Goal: Task Accomplishment & Management: Complete application form

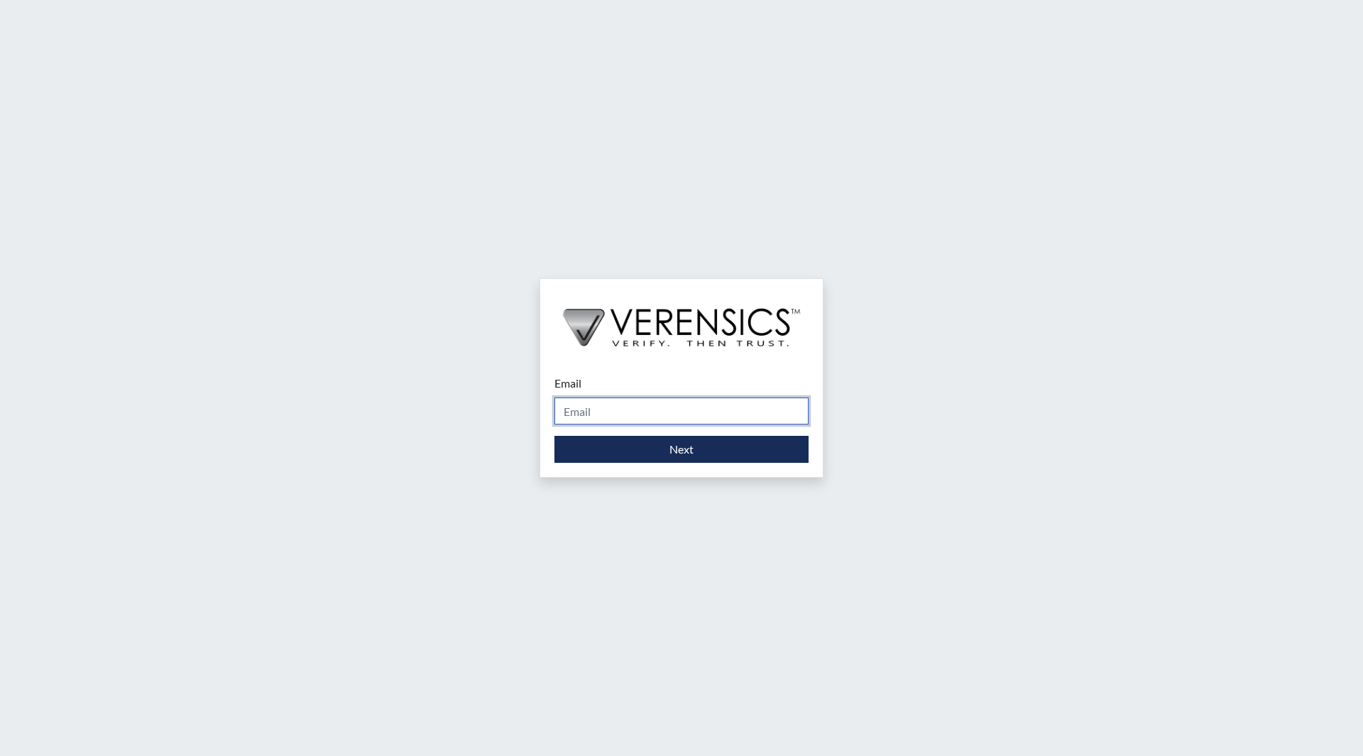
click at [629, 409] on input "Email" at bounding box center [681, 410] width 254 height 27
type input "[EMAIL_ADDRESS][DOMAIN_NAME]"
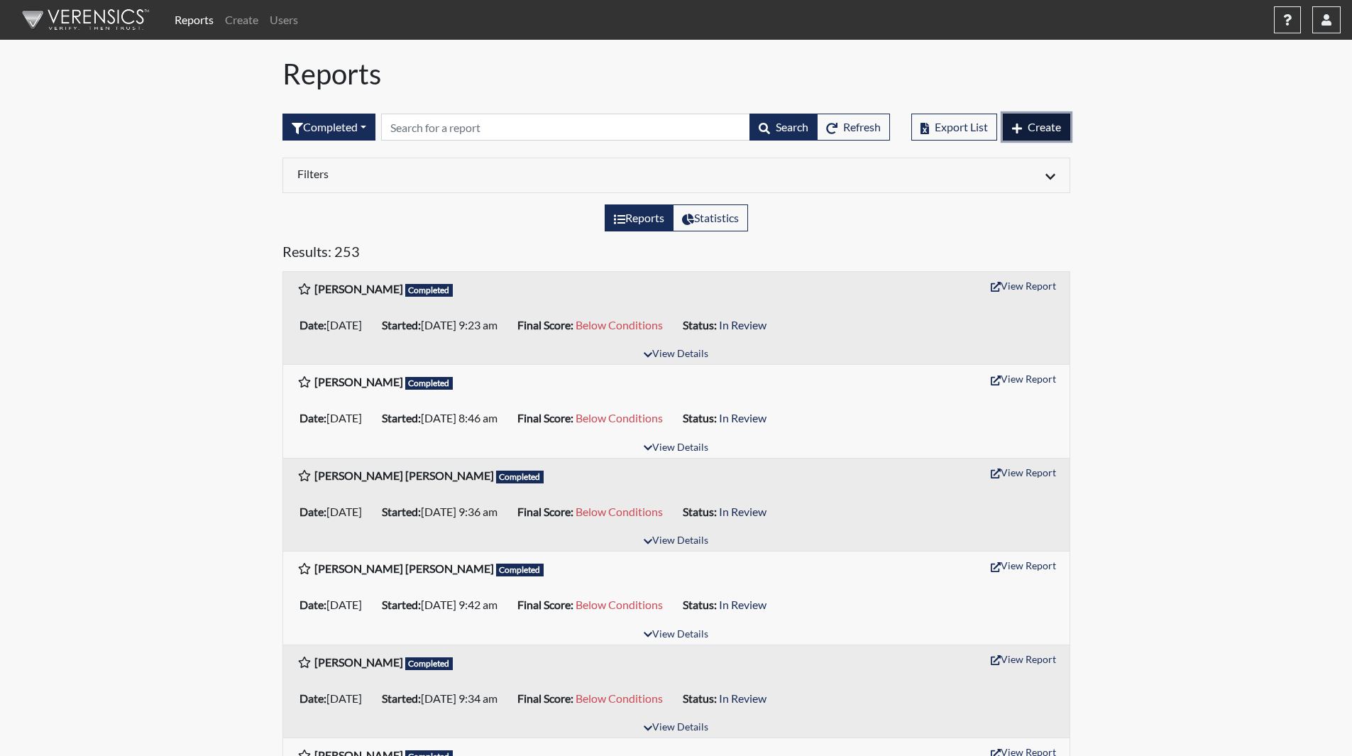
click at [1047, 124] on span "Create" at bounding box center [1044, 126] width 33 height 13
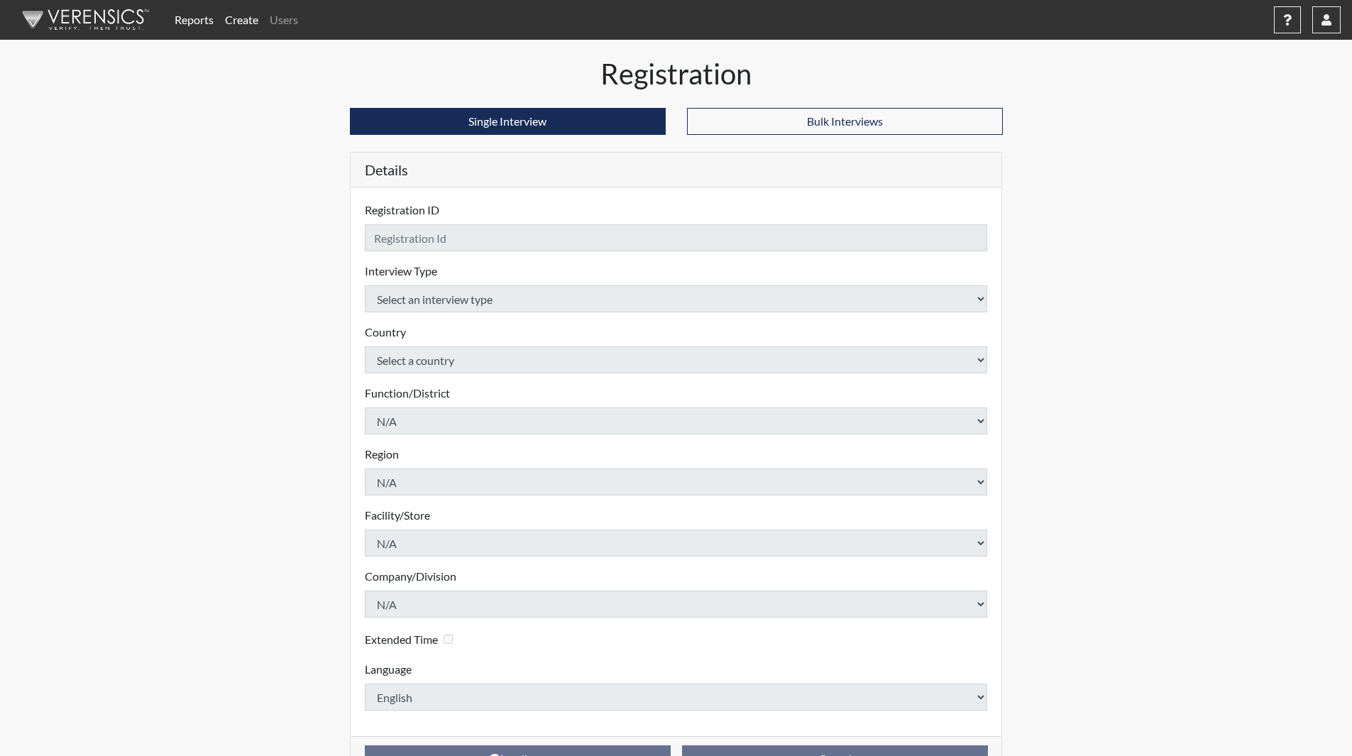
checkbox input "true"
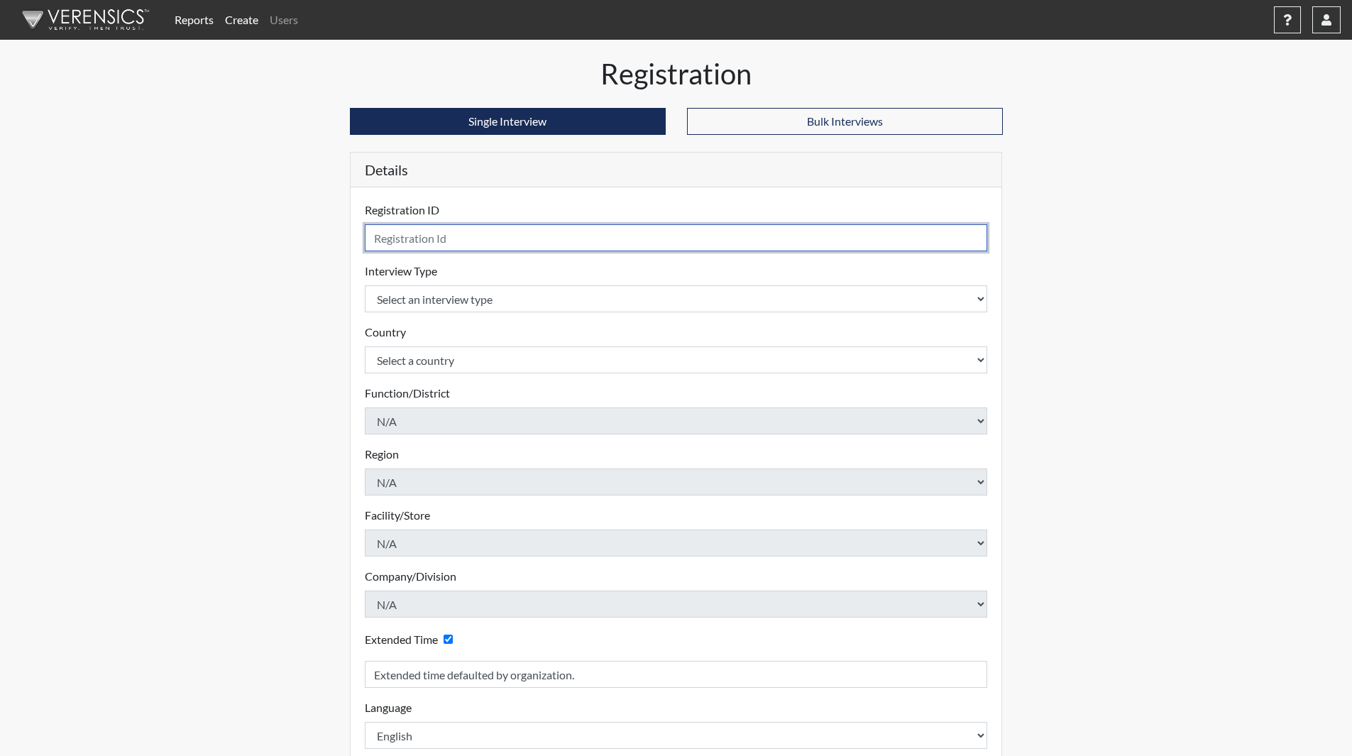
click at [698, 237] on input "text" at bounding box center [676, 237] width 623 height 27
type input "C"
type input "[PERSON_NAME]"
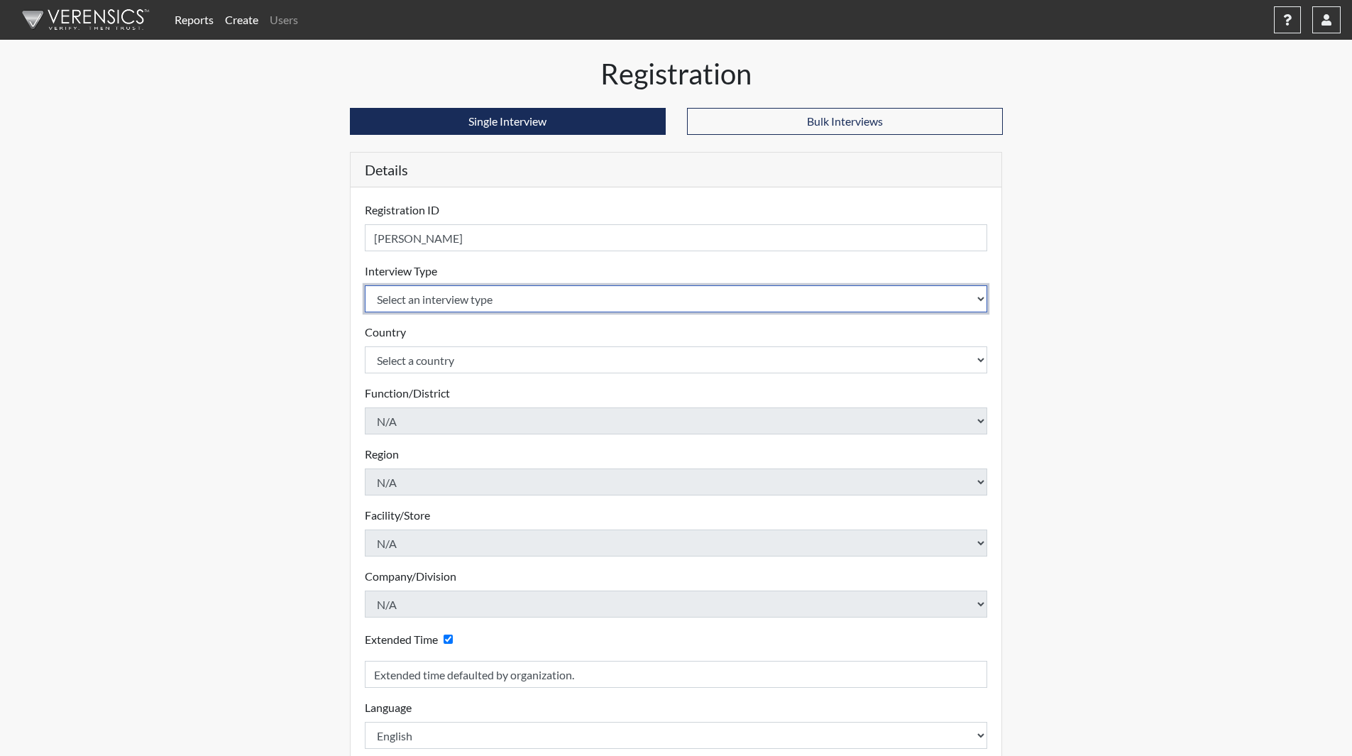
click at [576, 307] on select "Select an interview type Community Supervision Corrections Pre-Employment" at bounding box center [676, 298] width 623 height 27
select select "ff733e93-e1bf-11ea-9c9f-0eff0cf7eb8f"
click at [365, 285] on select "Select an interview type Community Supervision Corrections Pre-Employment" at bounding box center [676, 298] width 623 height 27
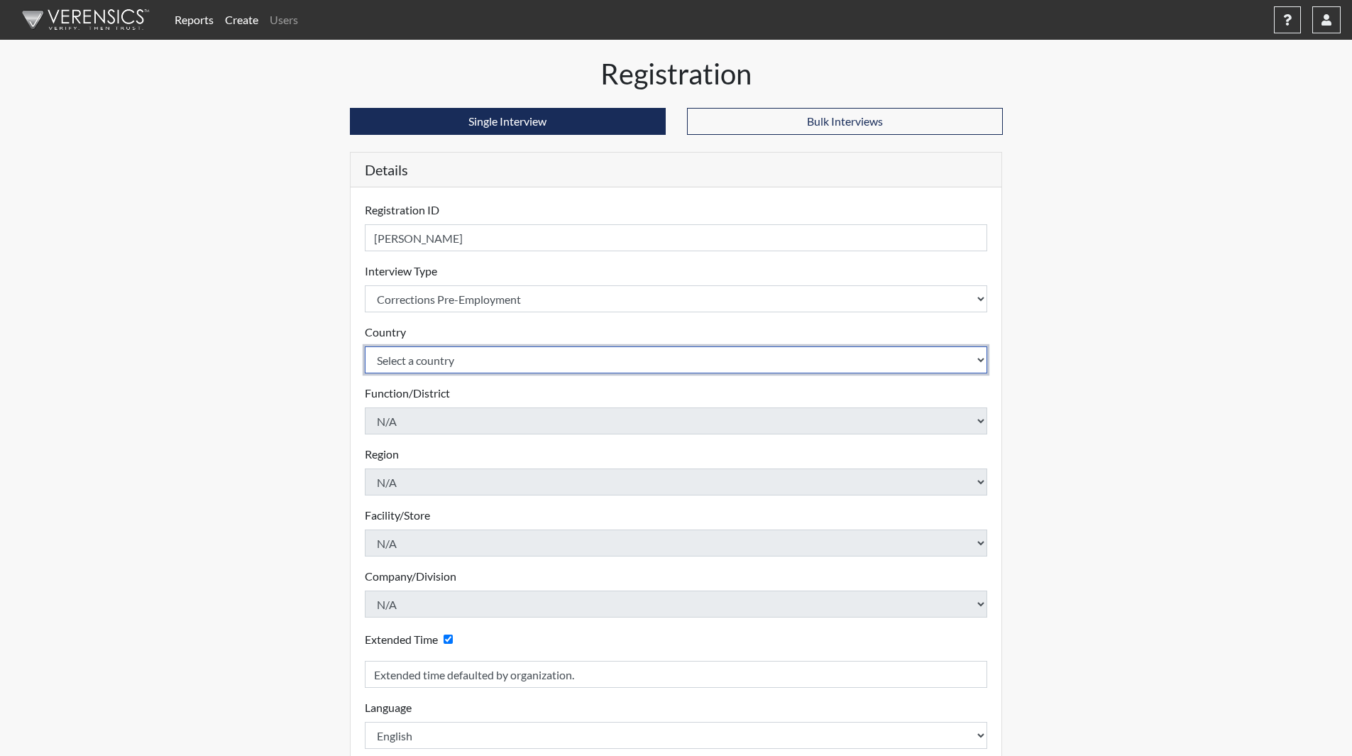
click at [445, 354] on select "Select a country [GEOGRAPHIC_DATA] [GEOGRAPHIC_DATA]" at bounding box center [676, 359] width 623 height 27
select select "united-states-of-[GEOGRAPHIC_DATA]"
click at [365, 346] on select "Select a country [GEOGRAPHIC_DATA] [GEOGRAPHIC_DATA]" at bounding box center [676, 359] width 623 height 27
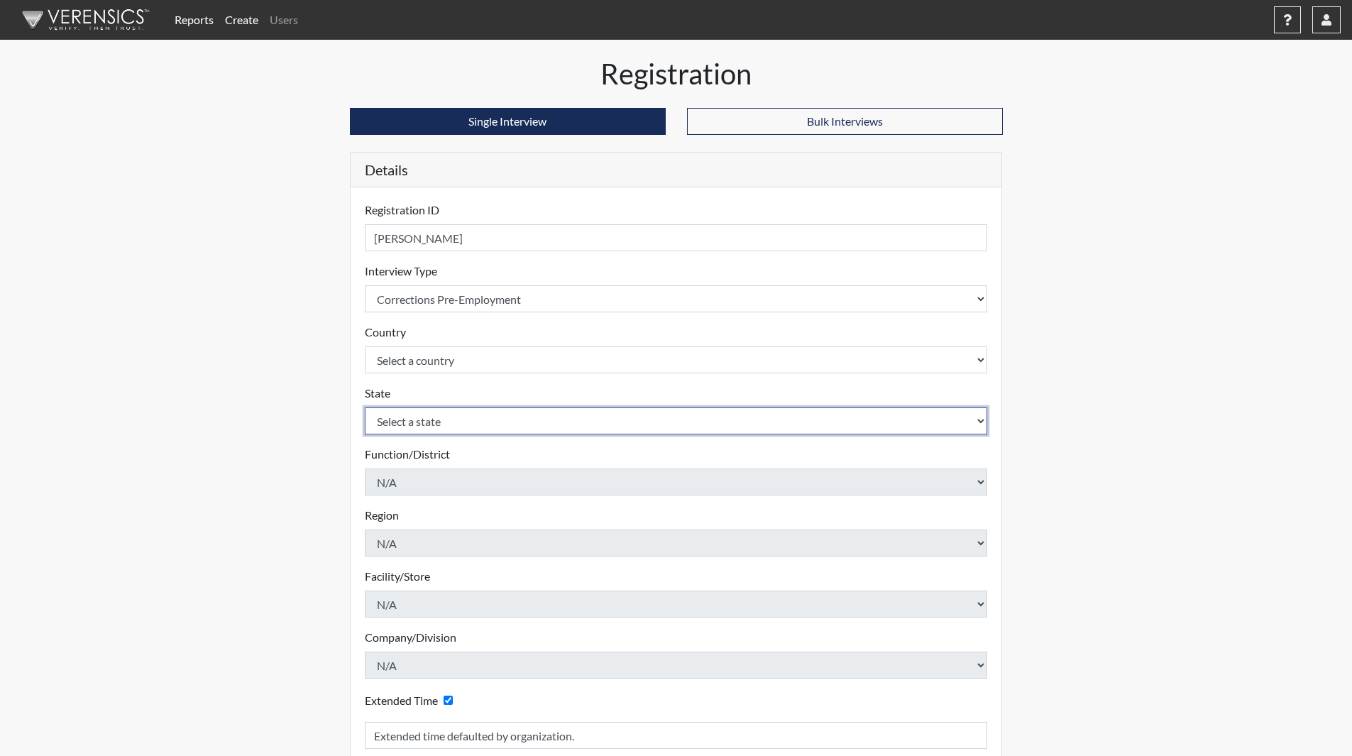
click at [405, 419] on select "Select a state [US_STATE] [US_STATE] [US_STATE] [US_STATE] [US_STATE] [US_STATE…" at bounding box center [676, 420] width 623 height 27
select select "GA"
click at [365, 407] on select "Select a state [US_STATE] [US_STATE] [US_STATE] [US_STATE] [US_STATE] [US_STATE…" at bounding box center [676, 420] width 623 height 27
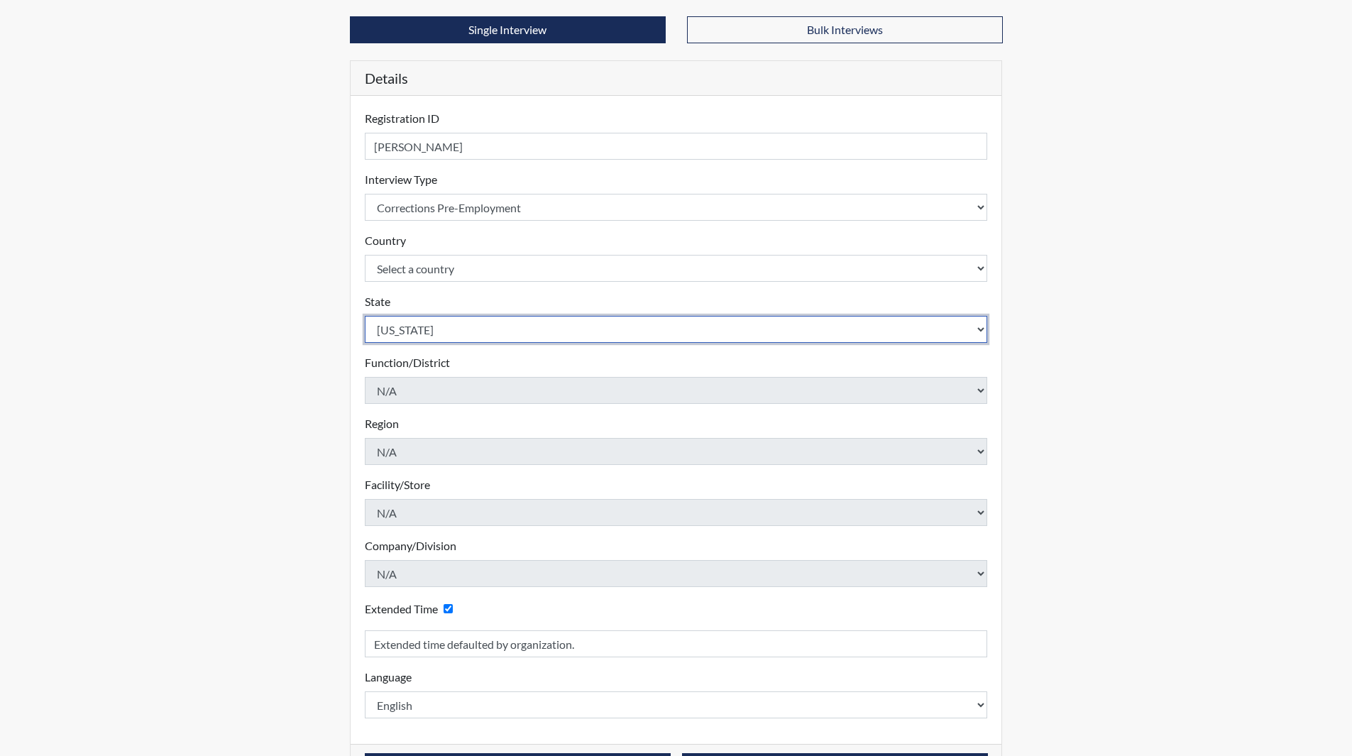
scroll to position [142, 0]
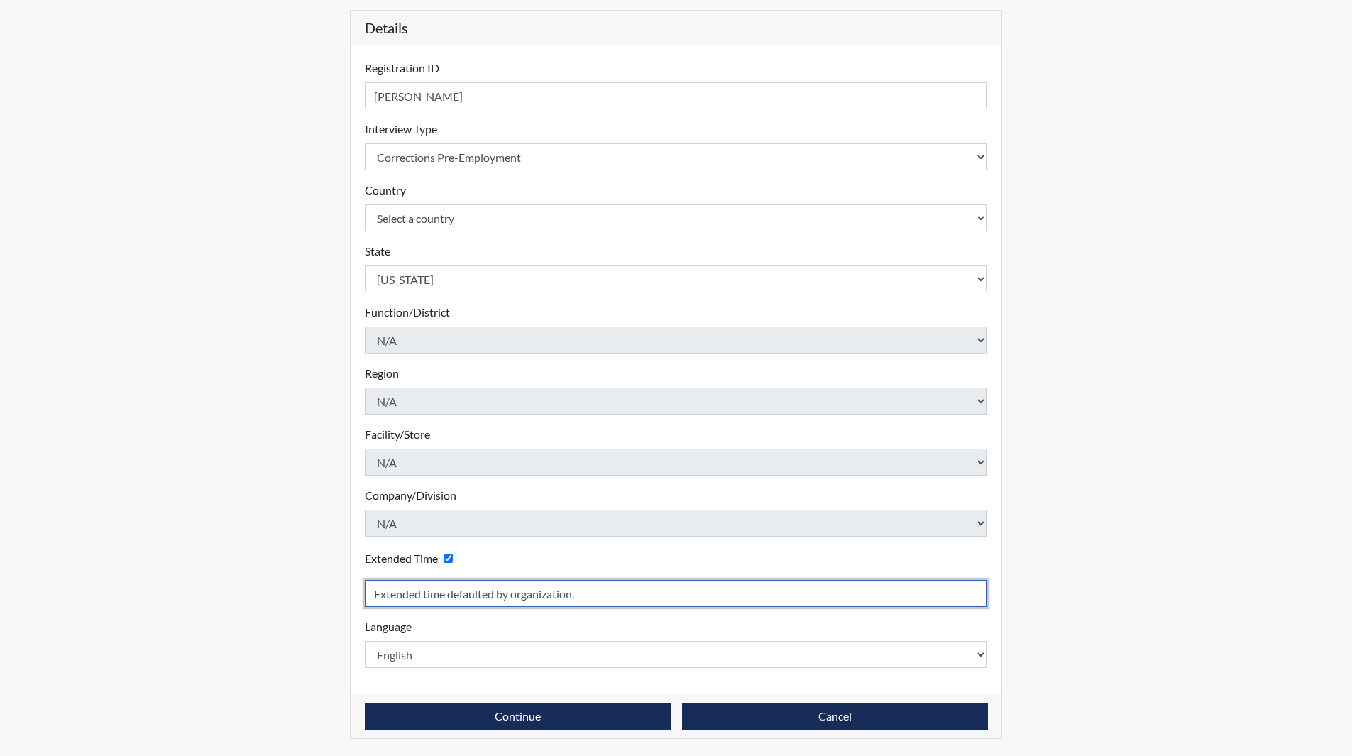
click at [884, 603] on input "Extended time defaulted by organization." at bounding box center [676, 593] width 623 height 27
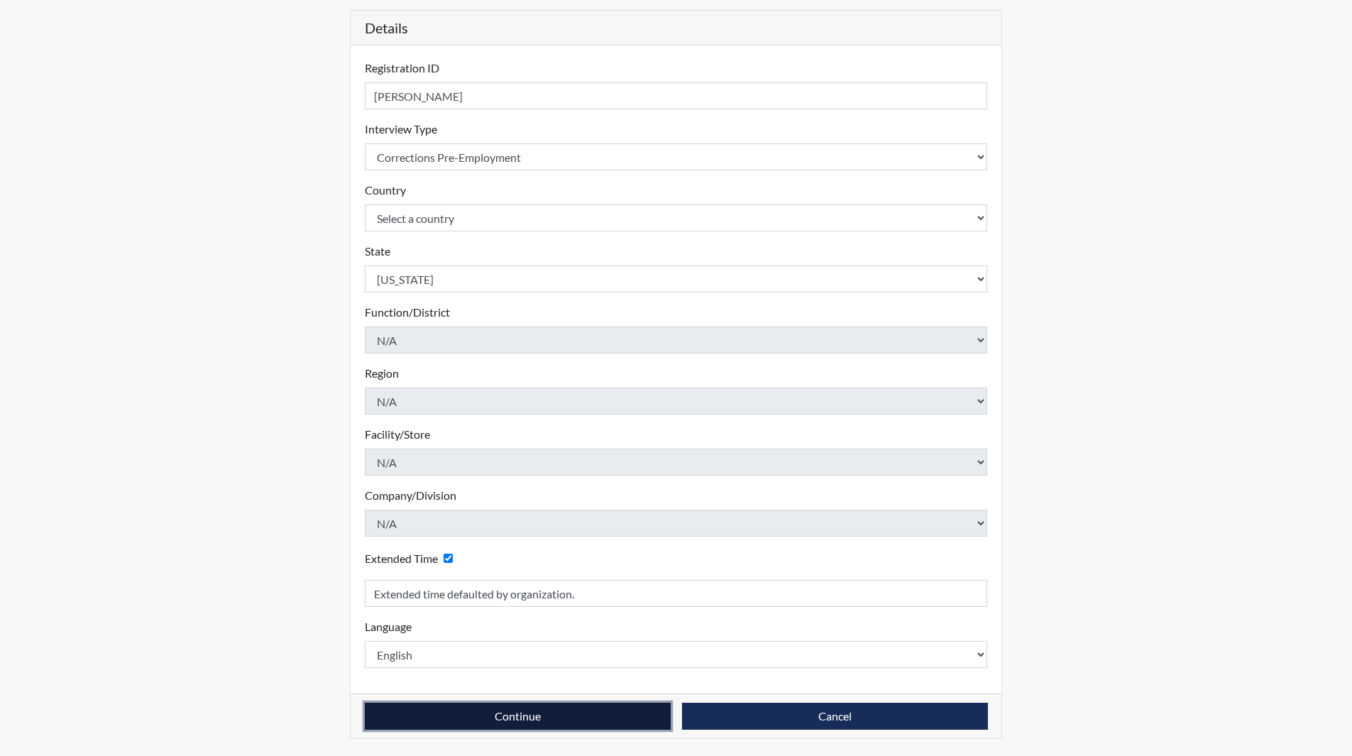
click at [589, 724] on button "Continue" at bounding box center [518, 716] width 306 height 27
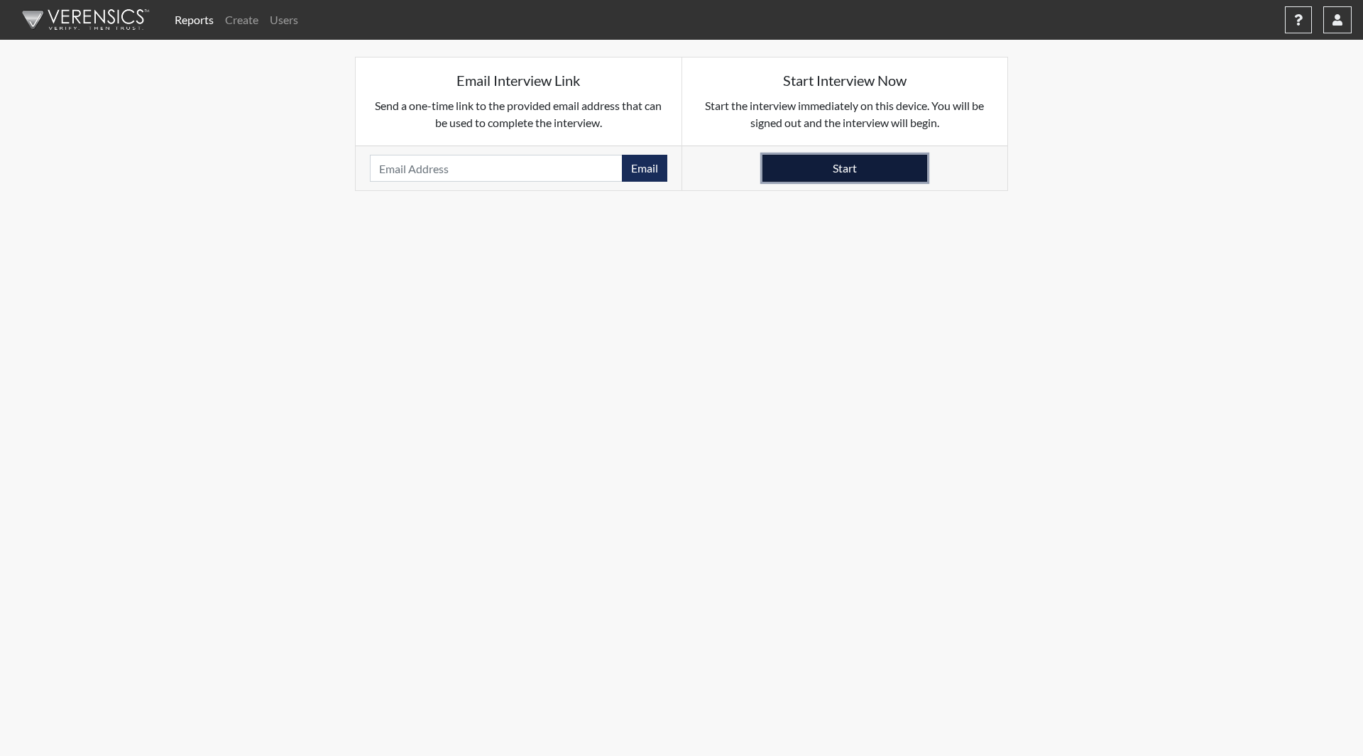
click at [860, 159] on button "Start" at bounding box center [844, 168] width 165 height 27
